Goal: Transaction & Acquisition: Download file/media

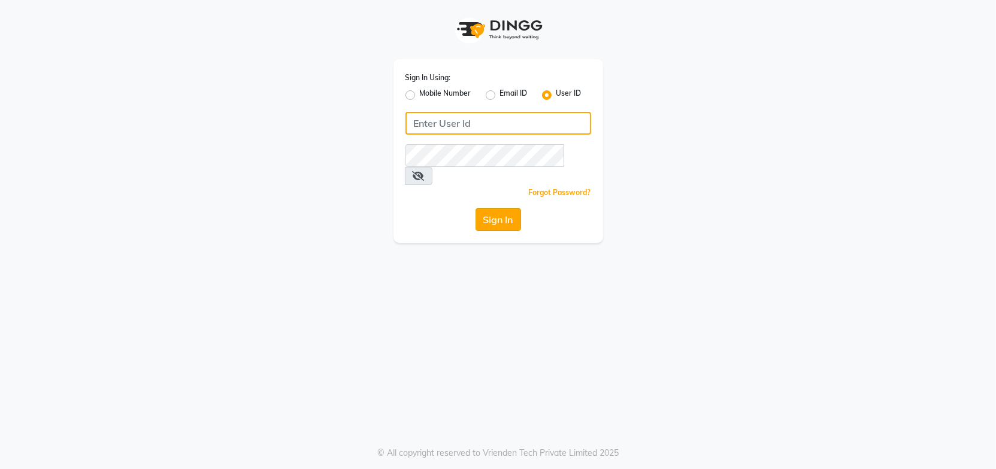
type input "Headmasters"
click at [494, 208] on button "Sign In" at bounding box center [497, 219] width 45 height 23
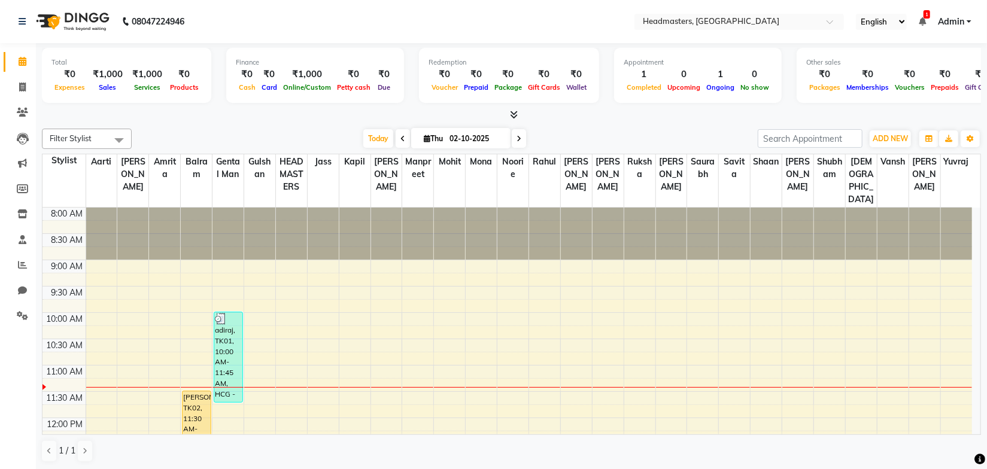
click at [302, 127] on div "Filter Stylist Select All [PERSON_NAME] Amrita [PERSON_NAME] Gental Man Gulshan…" at bounding box center [511, 296] width 939 height 344
click at [220, 120] on div at bounding box center [511, 115] width 939 height 13
click at [17, 269] on span at bounding box center [22, 266] width 21 height 14
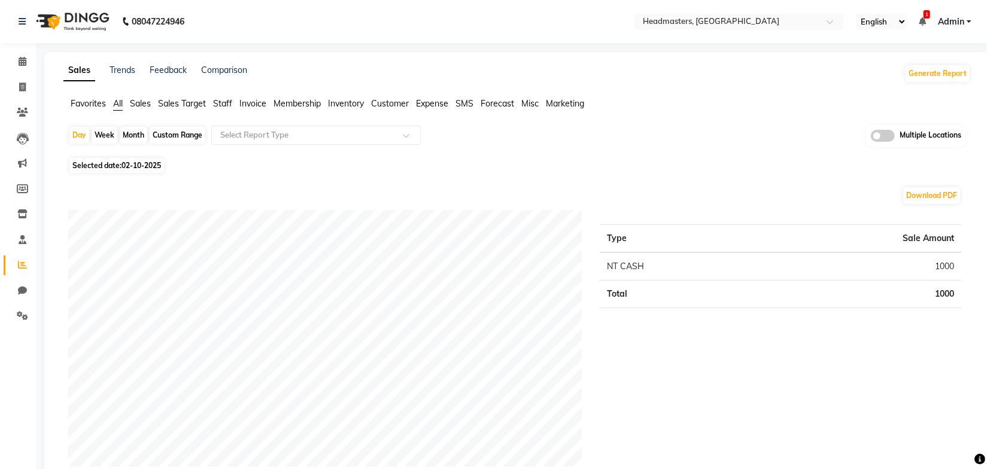
click at [230, 106] on span "Staff" at bounding box center [222, 103] width 19 height 11
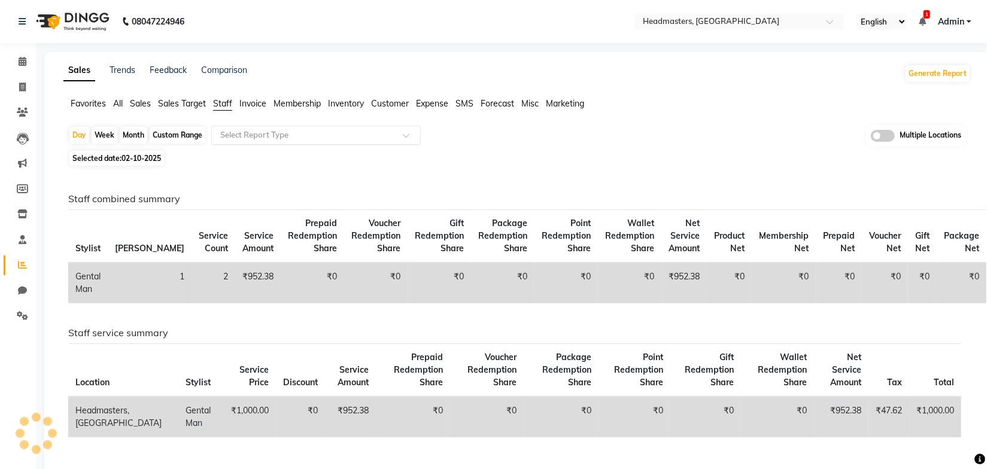
click at [277, 130] on input "text" at bounding box center [304, 135] width 172 height 12
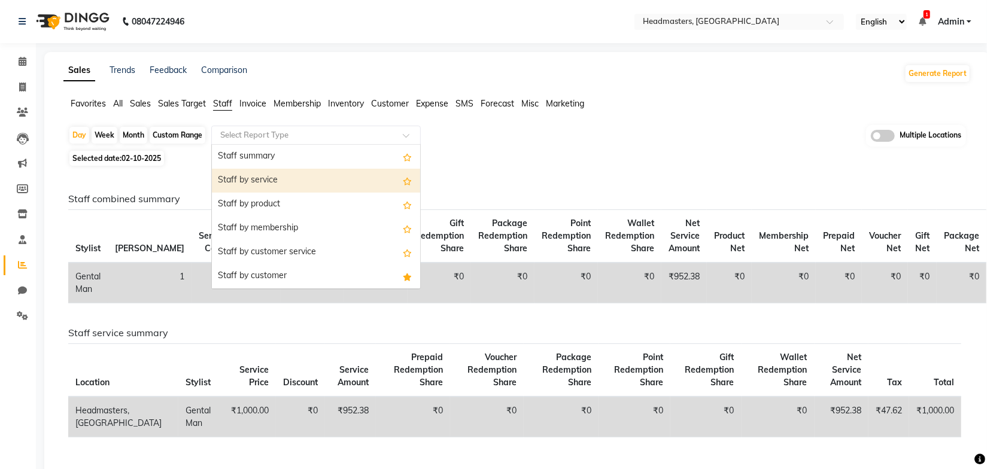
click at [262, 185] on div "Staff by service" at bounding box center [316, 181] width 208 height 24
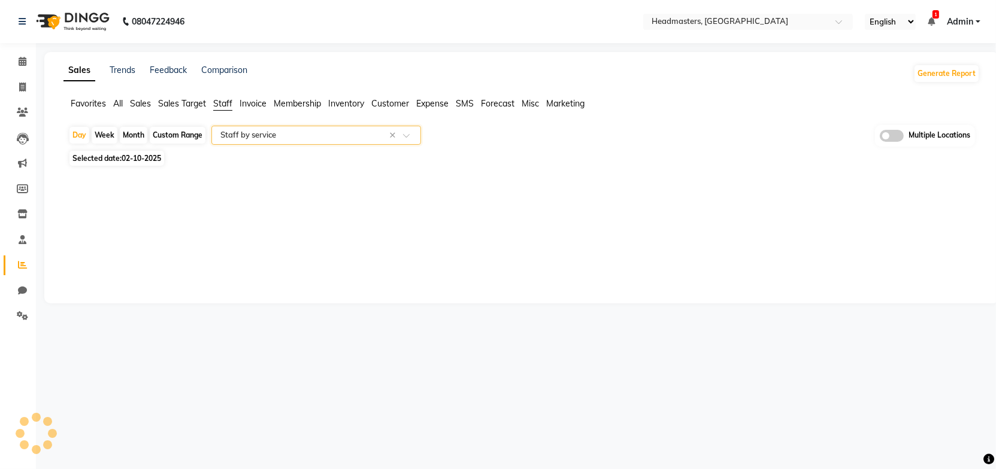
select select "full_report"
select select "csv"
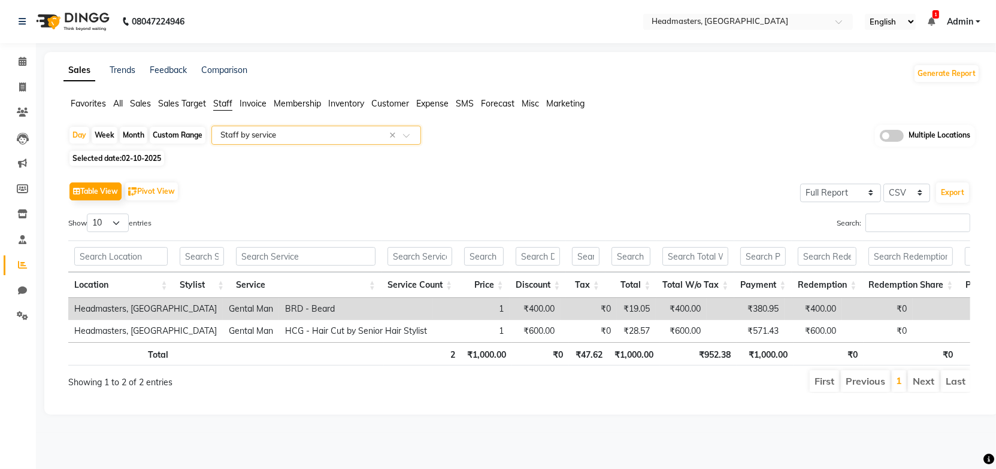
click at [143, 131] on div "Month" at bounding box center [134, 135] width 28 height 17
select select "10"
select select "2025"
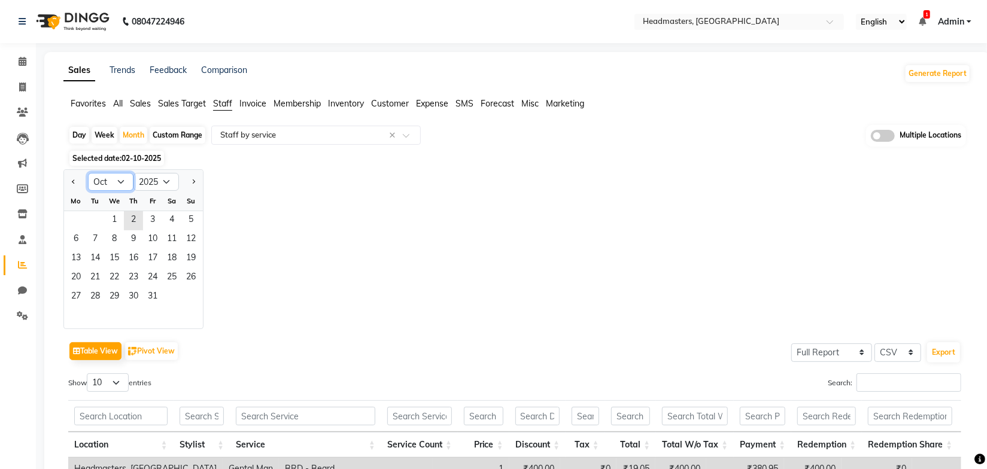
click at [119, 180] on select "Jan Feb Mar Apr May Jun [DATE] Aug Sep Oct Nov Dec" at bounding box center [110, 182] width 45 height 18
select select "9"
click at [88, 173] on select "Jan Feb Mar Apr May Jun [DATE] Aug Sep Oct Nov Dec" at bounding box center [110, 182] width 45 height 18
click at [71, 218] on span "1" at bounding box center [75, 220] width 19 height 19
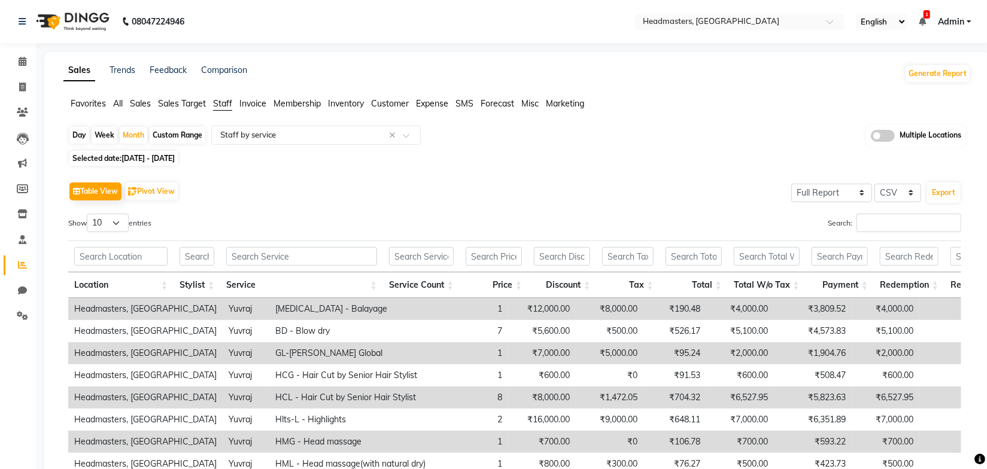
click at [672, 154] on div "Selected date: [DATE] - [DATE]" at bounding box center [519, 158] width 903 height 13
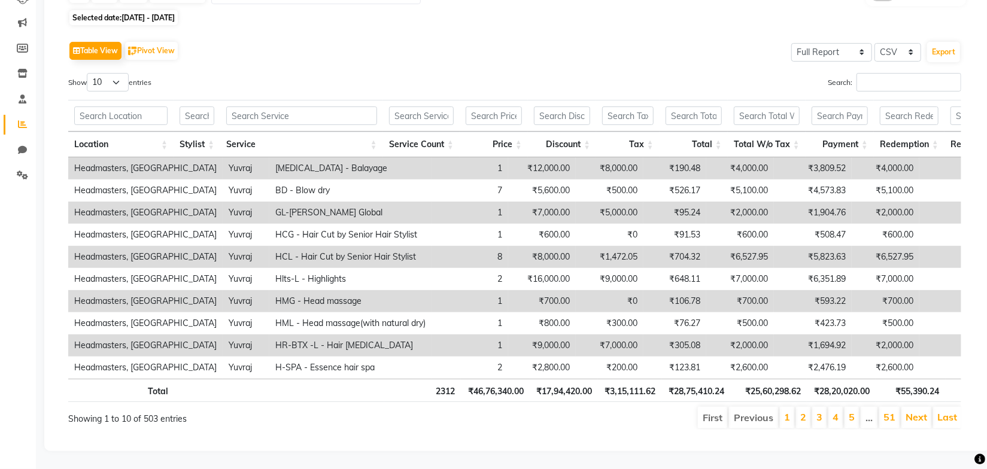
scroll to position [0, 83]
click at [945, 42] on button "Export" at bounding box center [943, 52] width 33 height 20
